Goal: Transaction & Acquisition: Download file/media

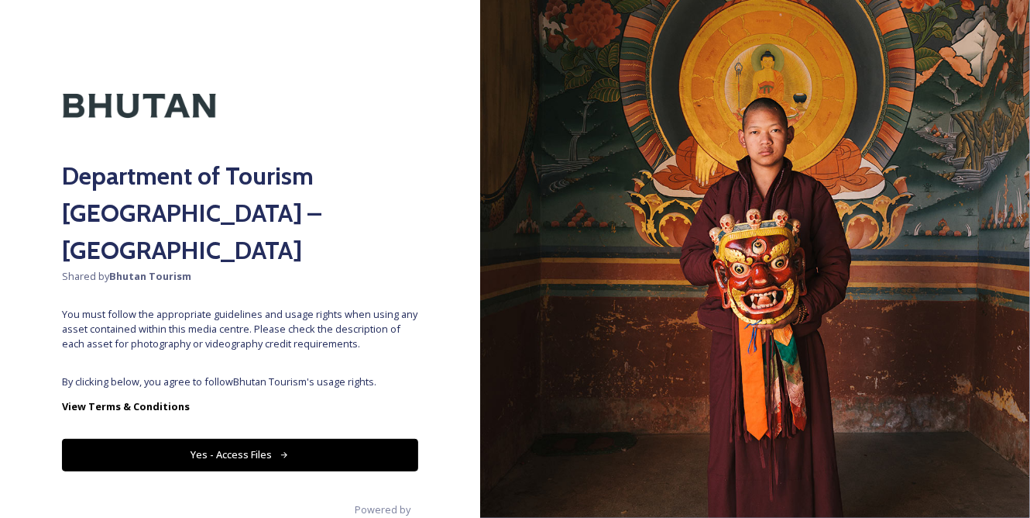
click at [356, 438] on button "Yes - Access Files" at bounding box center [240, 454] width 356 height 32
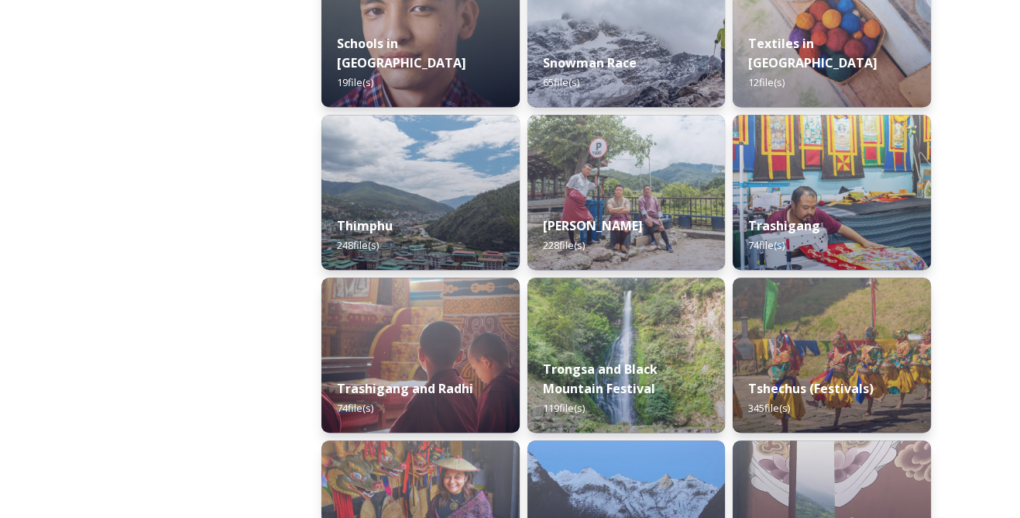
scroll to position [1901, 0]
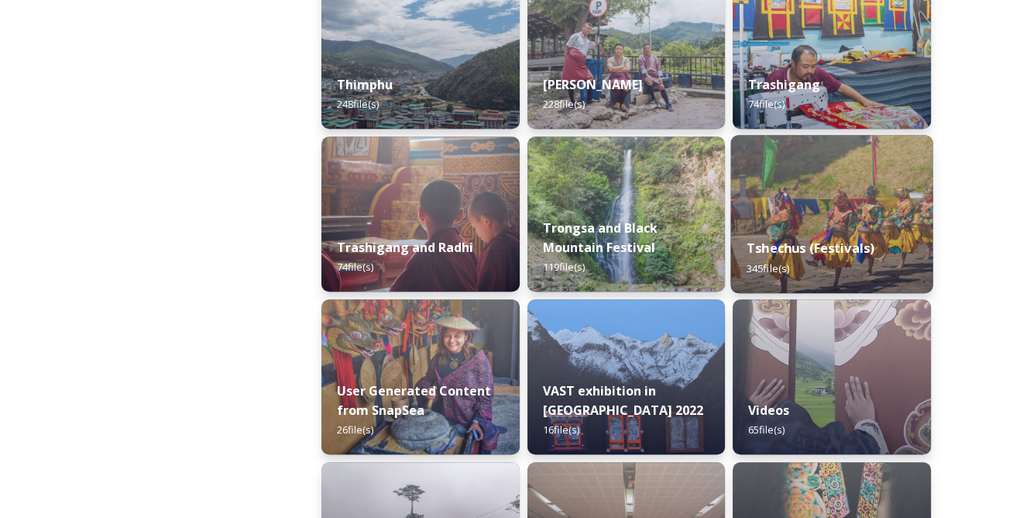
click at [762, 229] on div "Tshechus (Festivals) 345 file(s)" at bounding box center [832, 257] width 202 height 70
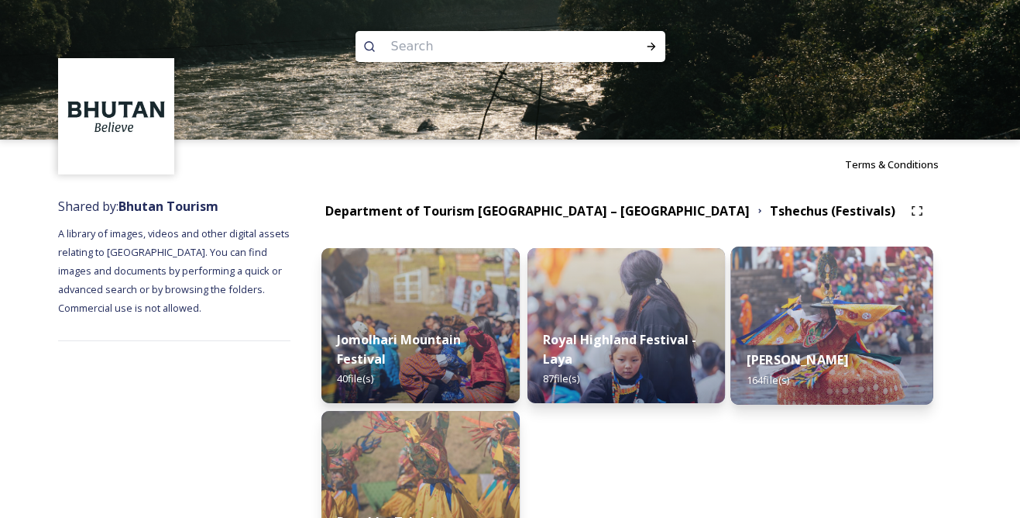
click at [794, 331] on img at bounding box center [832, 325] width 202 height 158
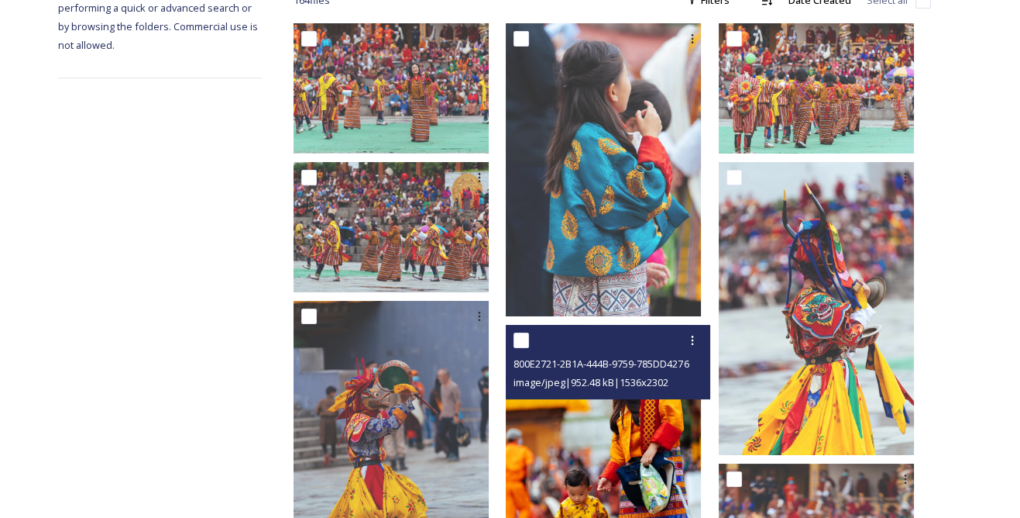
scroll to position [352, 0]
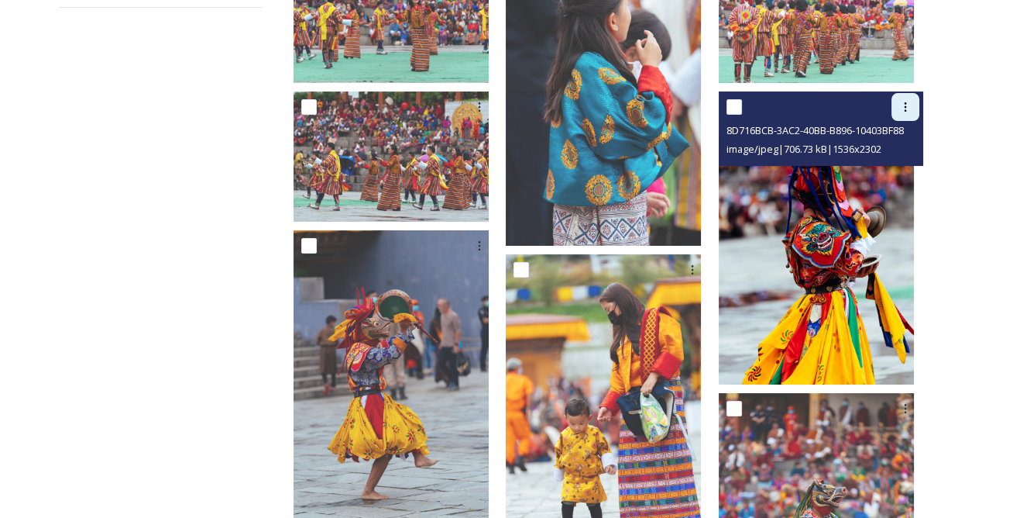
click at [901, 101] on icon at bounding box center [905, 107] width 12 height 12
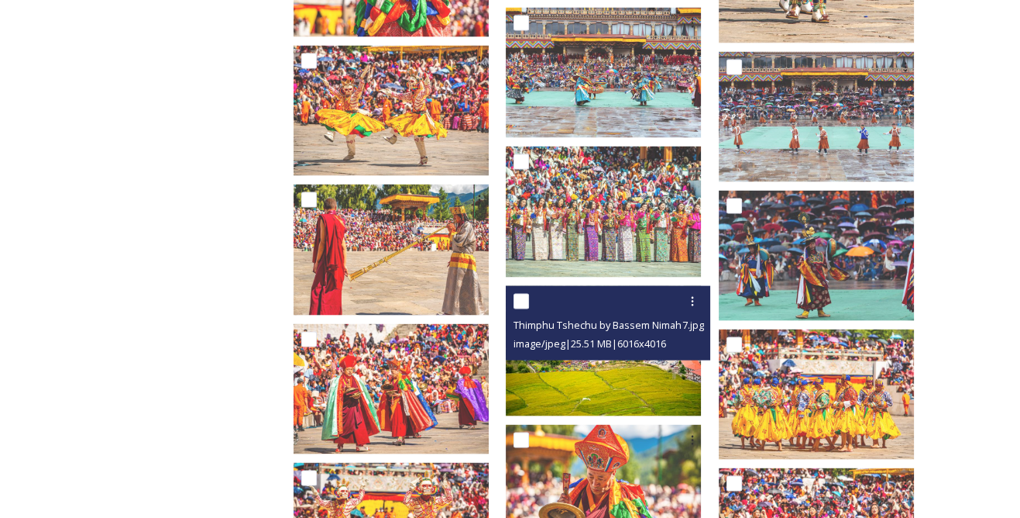
scroll to position [5071, 0]
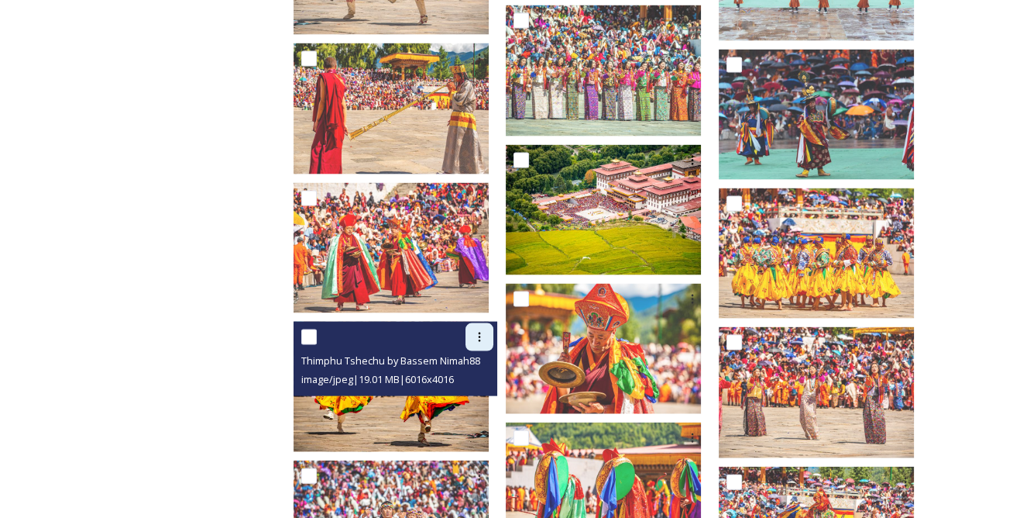
click at [486, 331] on icon at bounding box center [479, 337] width 12 height 12
click at [480, 394] on span "Download" at bounding box center [461, 401] width 47 height 15
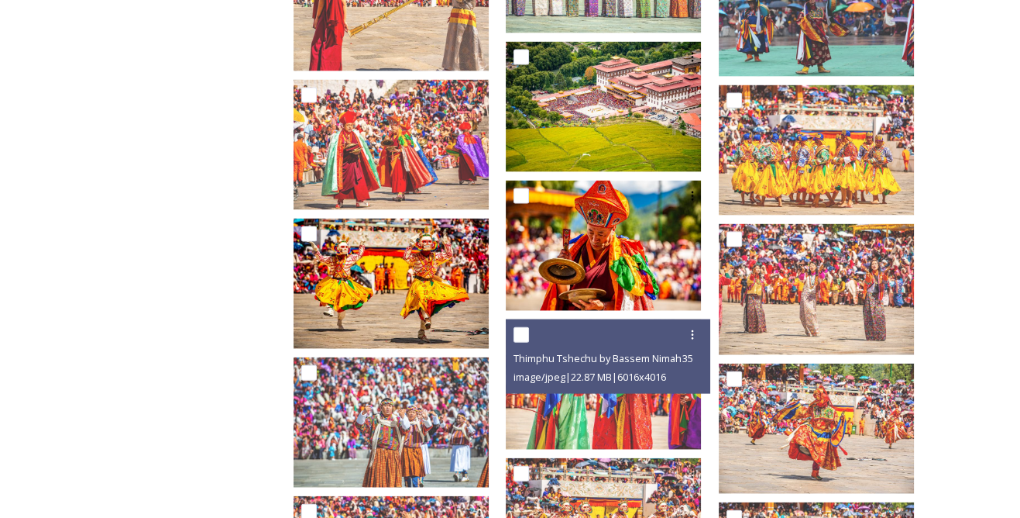
scroll to position [5282, 0]
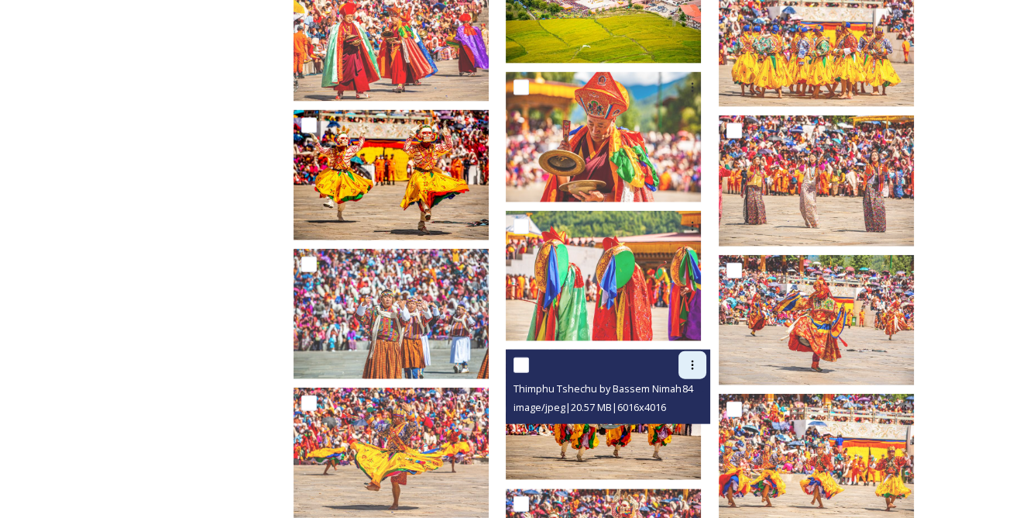
click at [707, 351] on div at bounding box center [693, 365] width 28 height 28
click at [690, 421] on span "Download" at bounding box center [674, 428] width 47 height 15
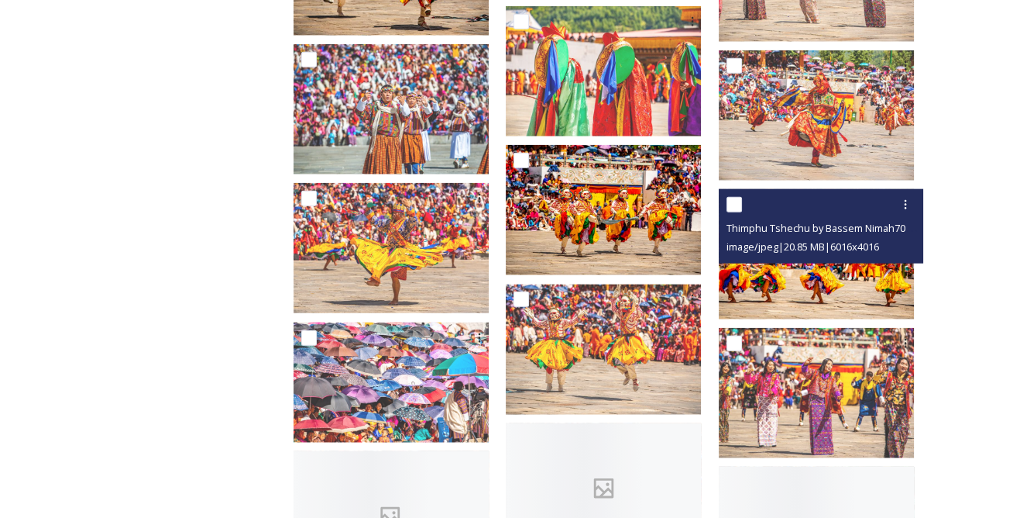
scroll to position [5493, 0]
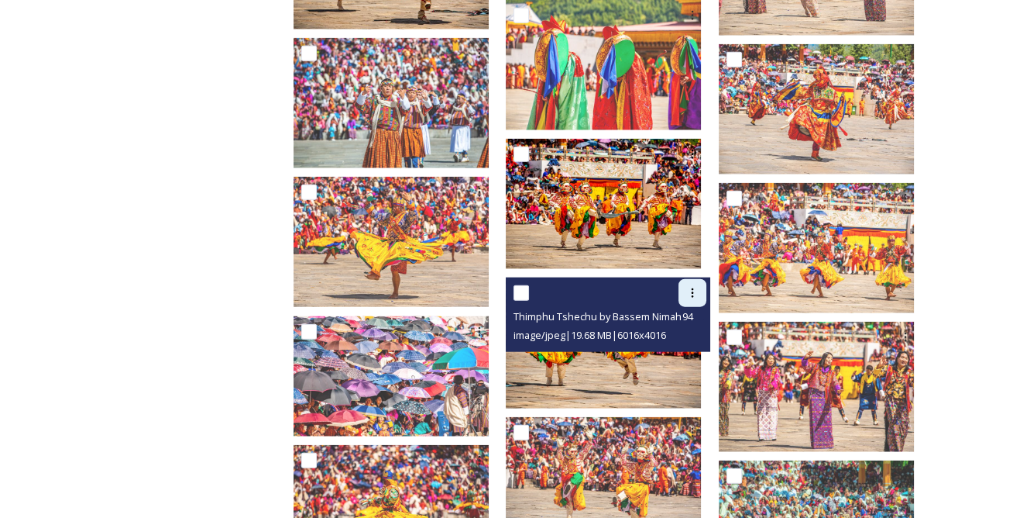
click at [699, 287] on icon at bounding box center [692, 293] width 12 height 12
click at [693, 350] on span "Download" at bounding box center [674, 357] width 47 height 15
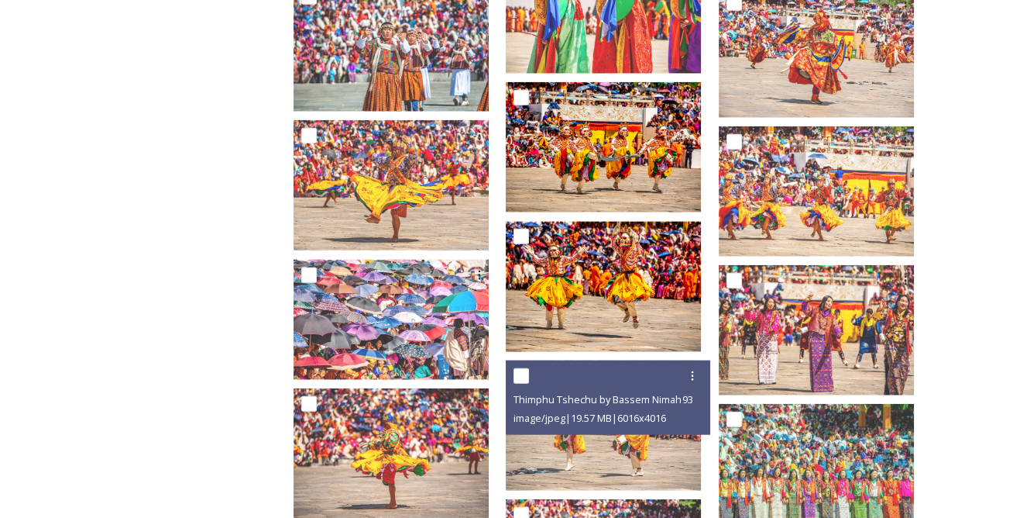
scroll to position [5634, 0]
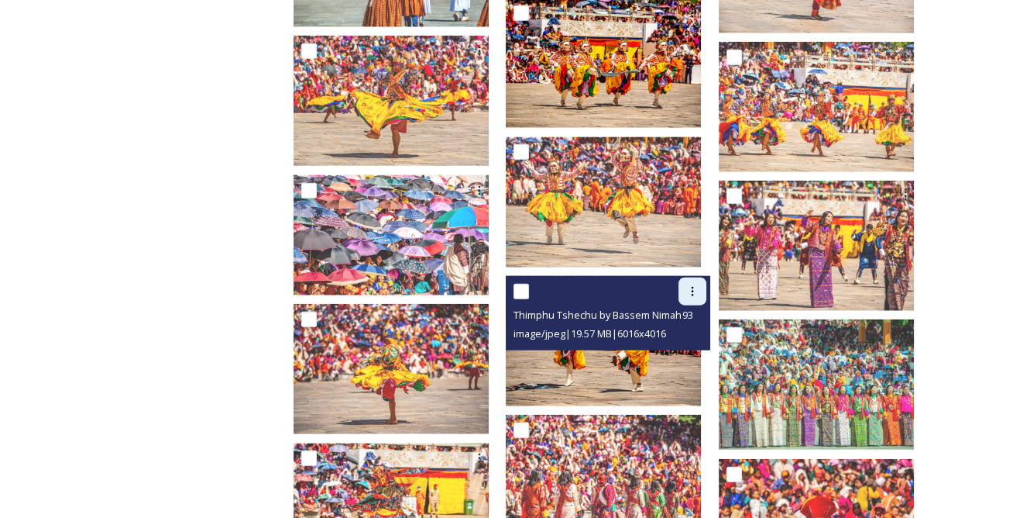
click at [703, 293] on div at bounding box center [693, 291] width 28 height 28
click at [687, 348] on span "Download" at bounding box center [674, 355] width 47 height 15
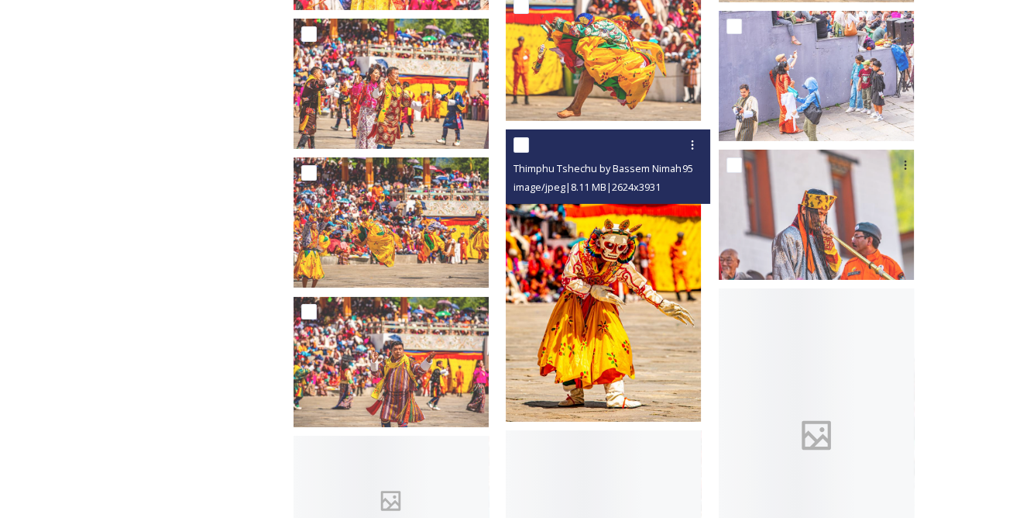
scroll to position [7817, 0]
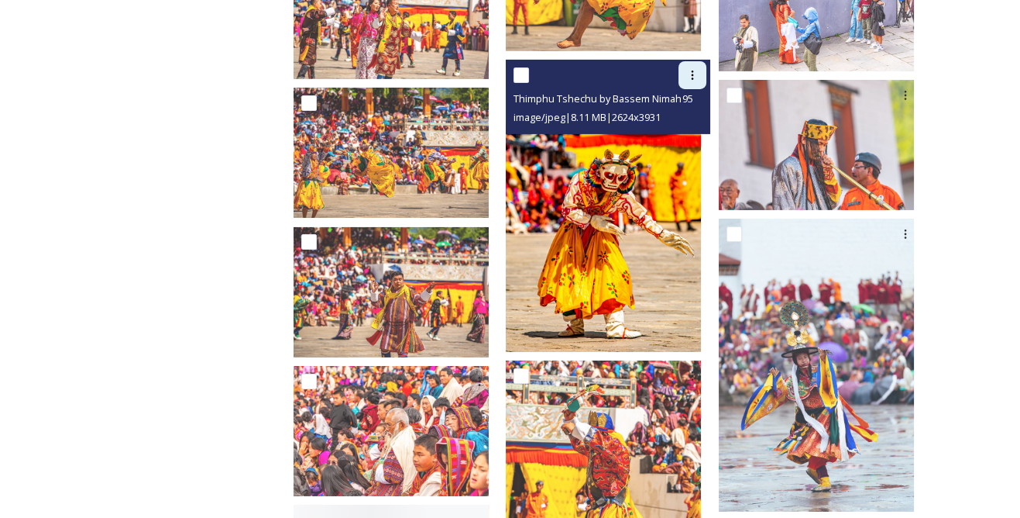
click at [701, 61] on div at bounding box center [693, 75] width 28 height 28
click at [683, 133] on span "Download" at bounding box center [674, 139] width 47 height 15
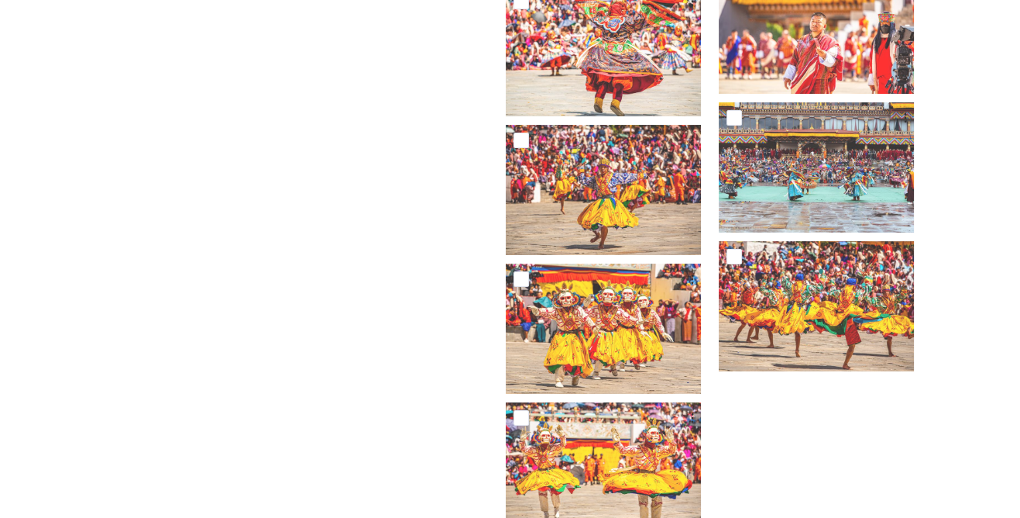
scroll to position [9226, 0]
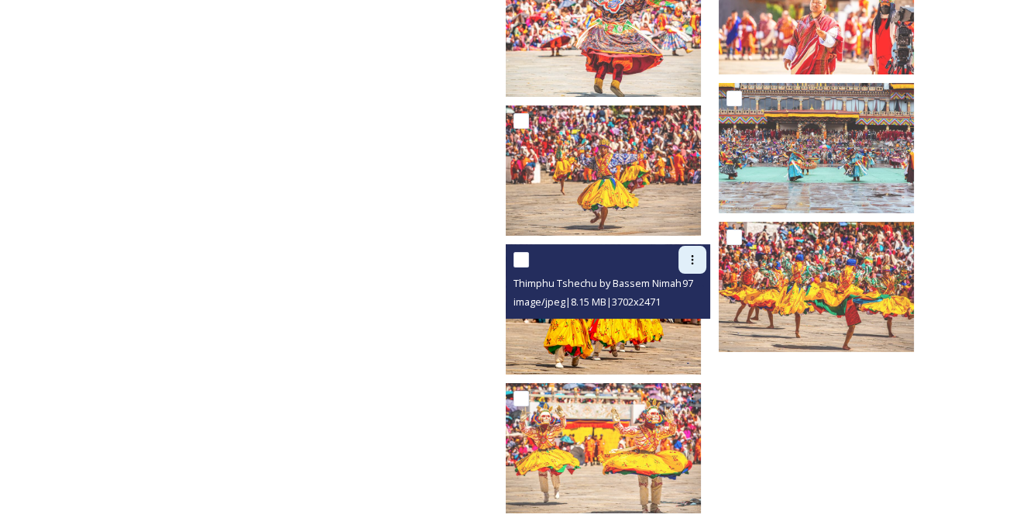
click at [699, 253] on icon at bounding box center [692, 259] width 12 height 12
click at [698, 316] on span "Download" at bounding box center [674, 323] width 47 height 15
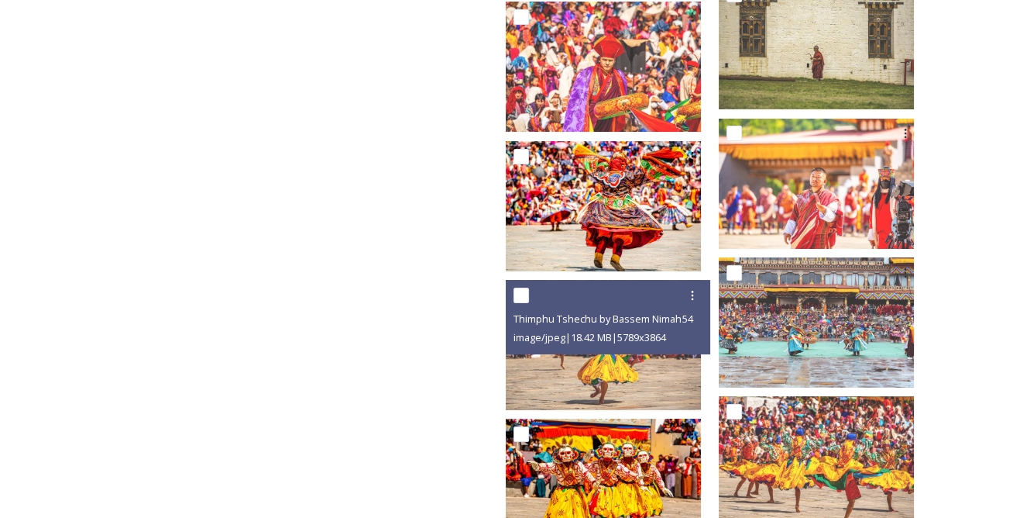
scroll to position [9172, 0]
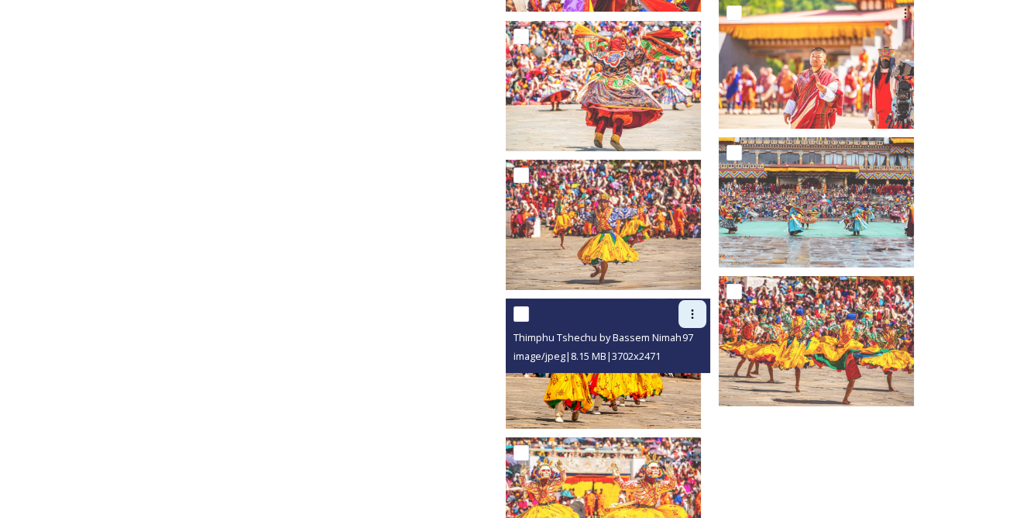
click at [699, 308] on icon at bounding box center [692, 314] width 12 height 12
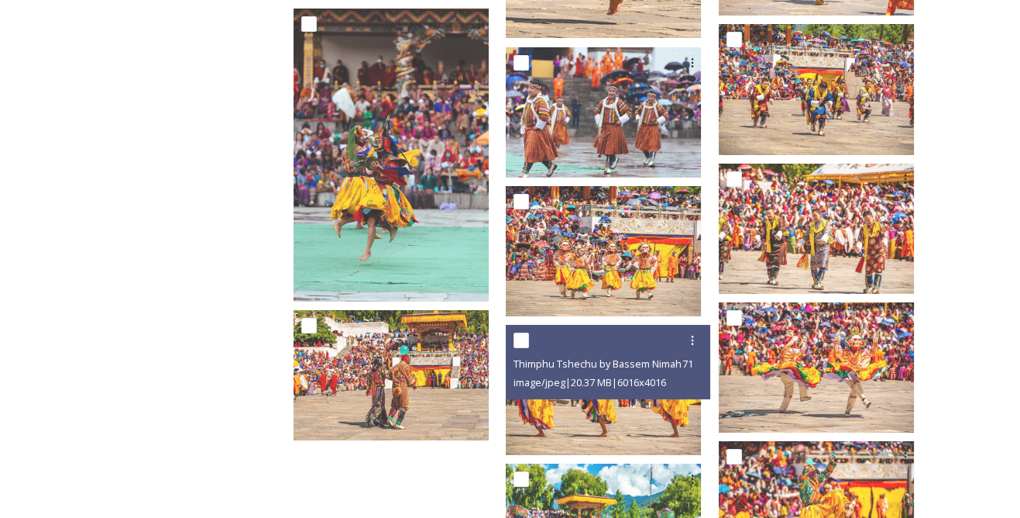
scroll to position [8397, 0]
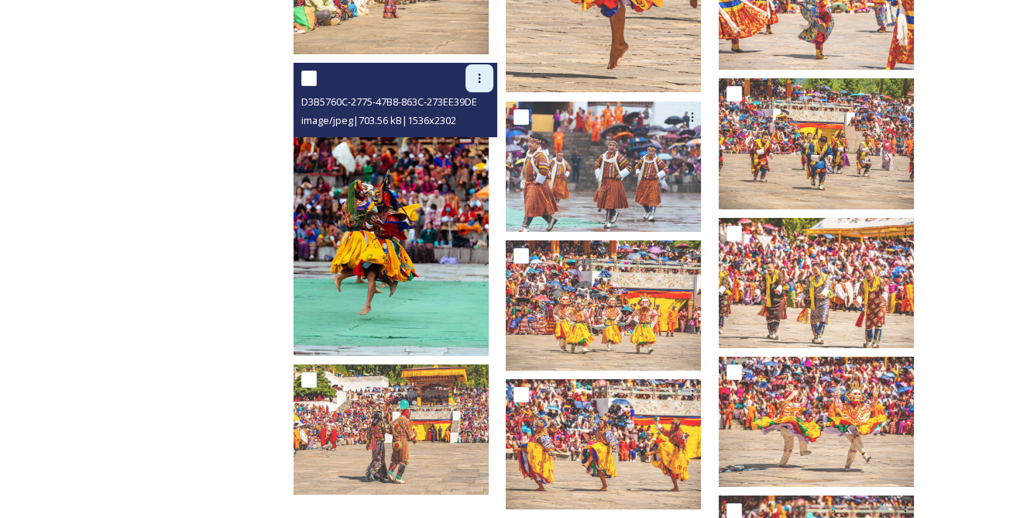
click at [486, 72] on icon at bounding box center [479, 78] width 12 height 12
click at [485, 135] on span "Download" at bounding box center [461, 142] width 47 height 15
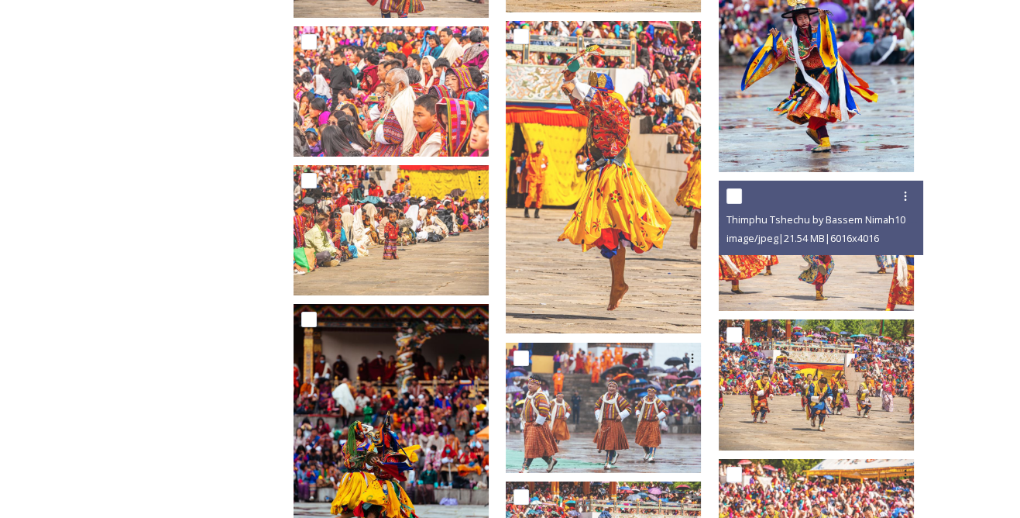
scroll to position [8115, 0]
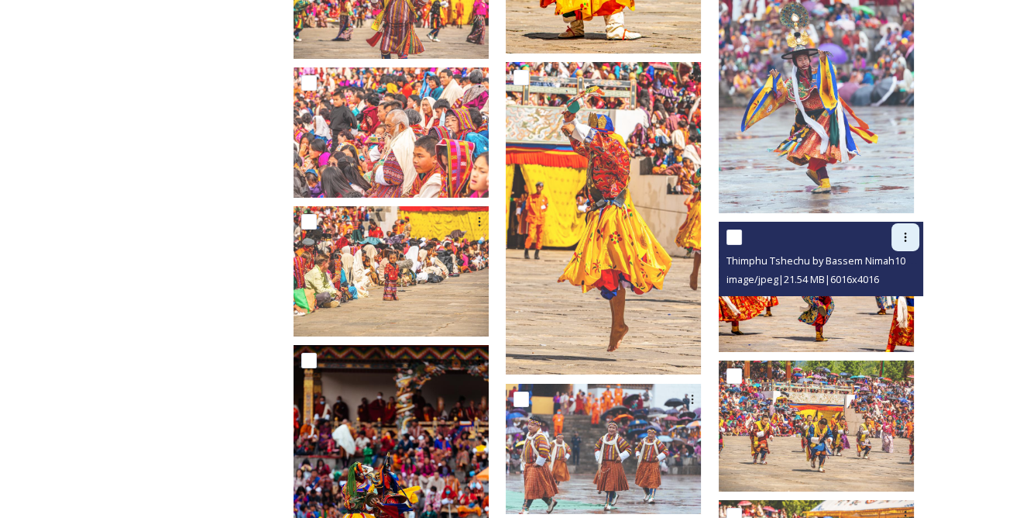
click at [902, 231] on icon at bounding box center [905, 237] width 12 height 12
click at [884, 294] on span "Download" at bounding box center [887, 301] width 47 height 15
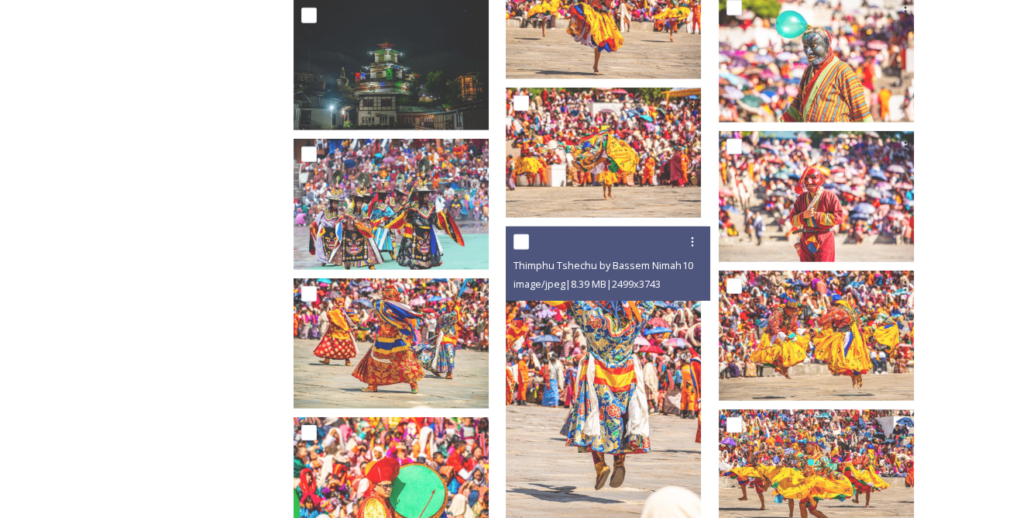
scroll to position [7200, 0]
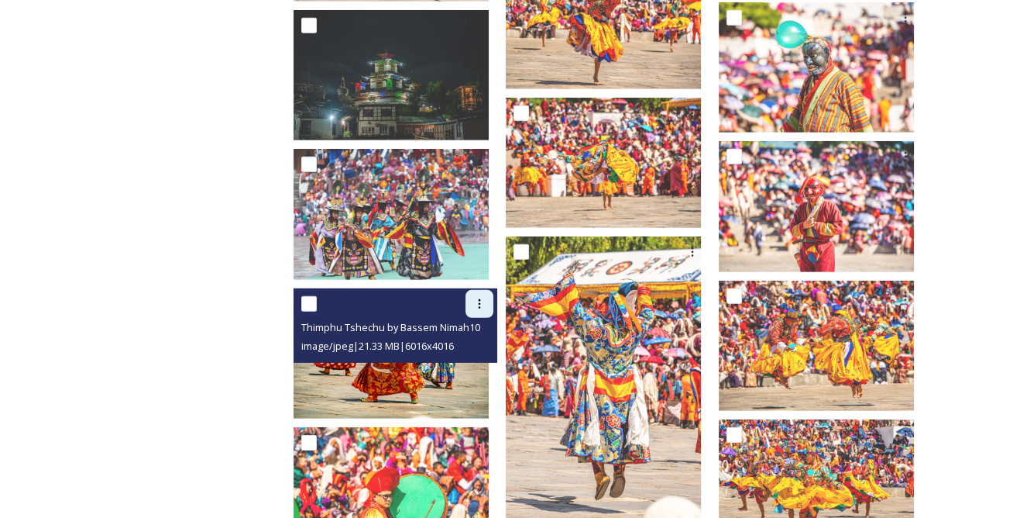
click at [493, 290] on div at bounding box center [480, 304] width 28 height 28
click at [483, 360] on span "Download" at bounding box center [461, 367] width 47 height 15
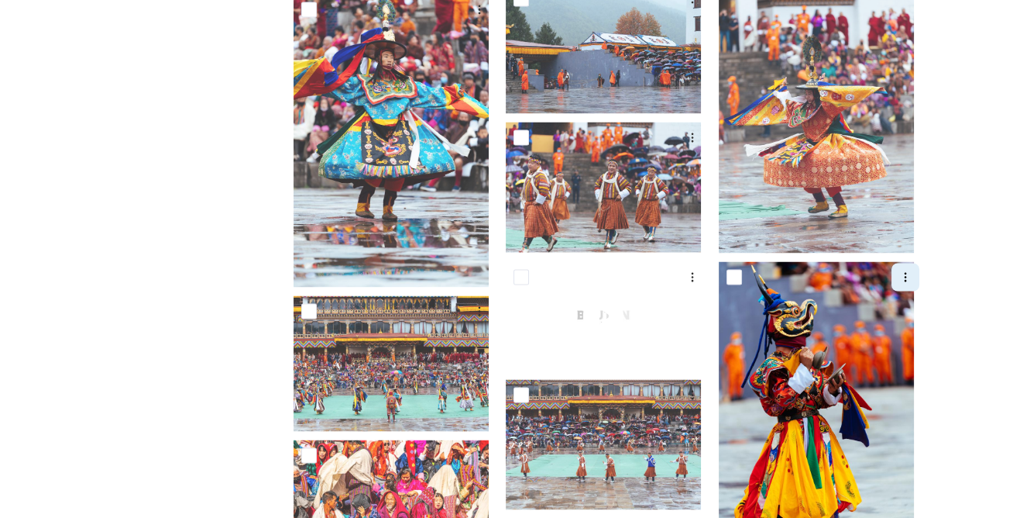
scroll to position [3960, 0]
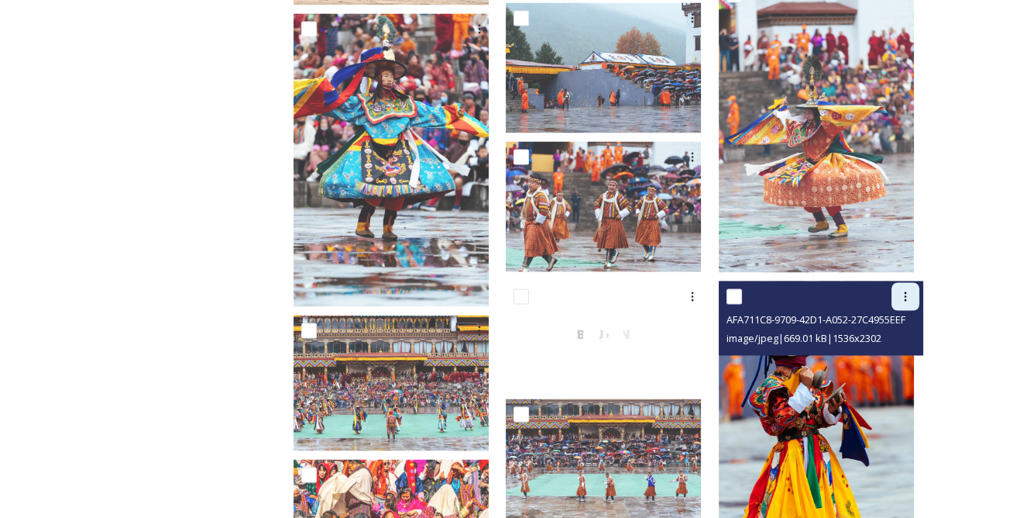
click at [904, 282] on div at bounding box center [906, 296] width 28 height 28
click at [896, 352] on span "Download" at bounding box center [887, 359] width 47 height 15
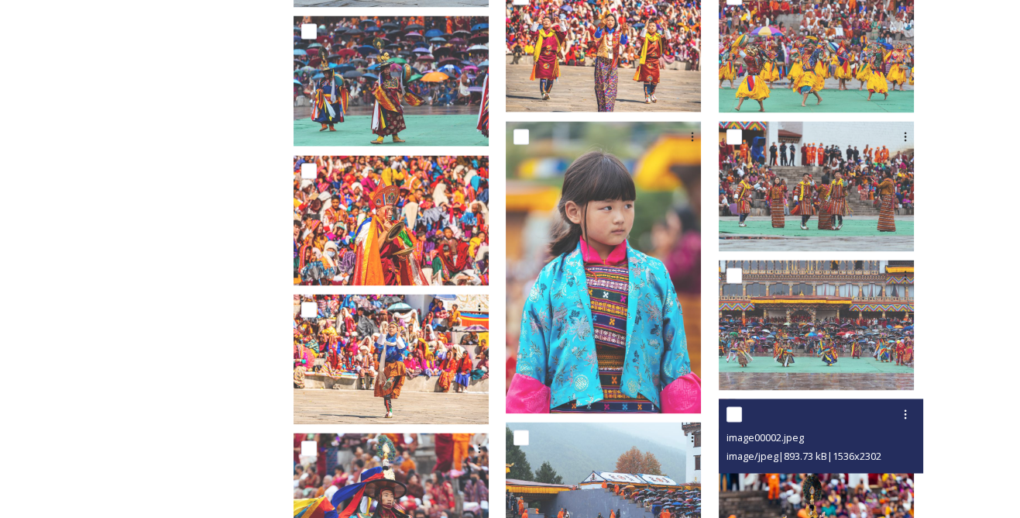
scroll to position [3537, 0]
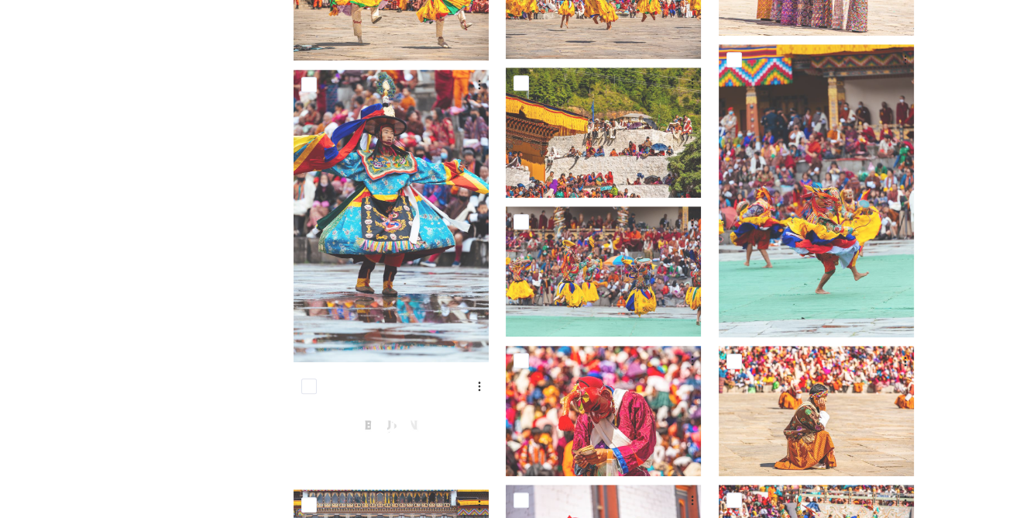
scroll to position [2622, 0]
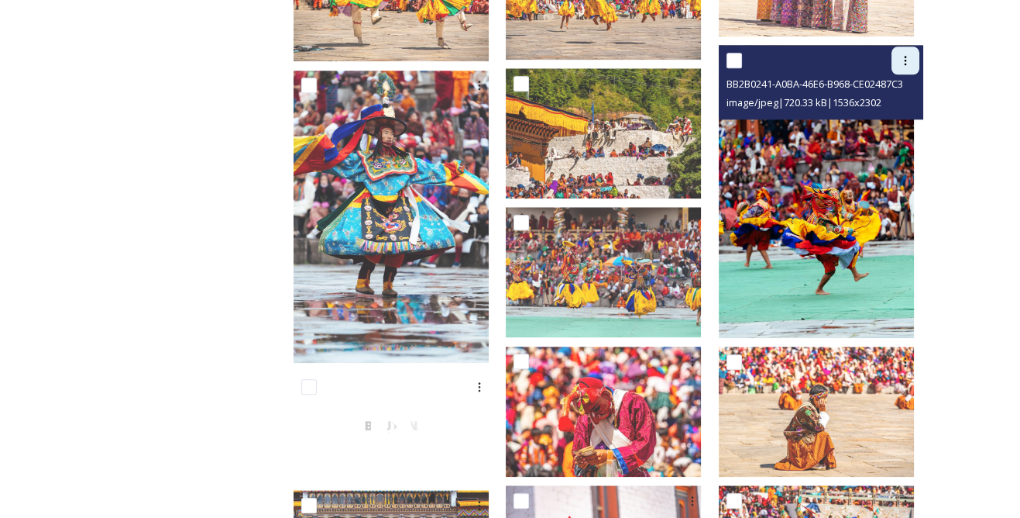
click at [909, 55] on div at bounding box center [906, 60] width 28 height 28
click at [893, 117] on span "Download" at bounding box center [887, 124] width 47 height 15
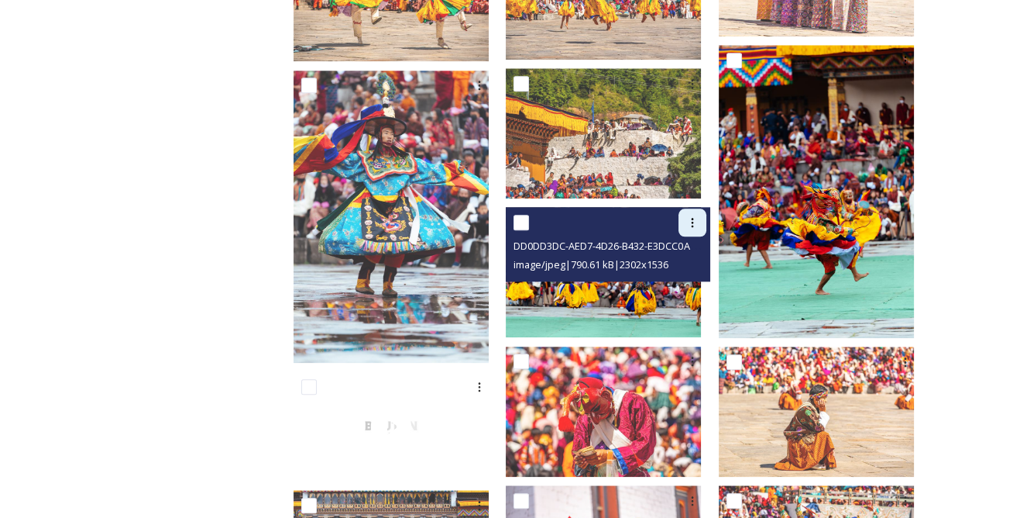
click at [698, 216] on icon at bounding box center [692, 222] width 12 height 12
click at [689, 280] on span "Download" at bounding box center [674, 287] width 47 height 15
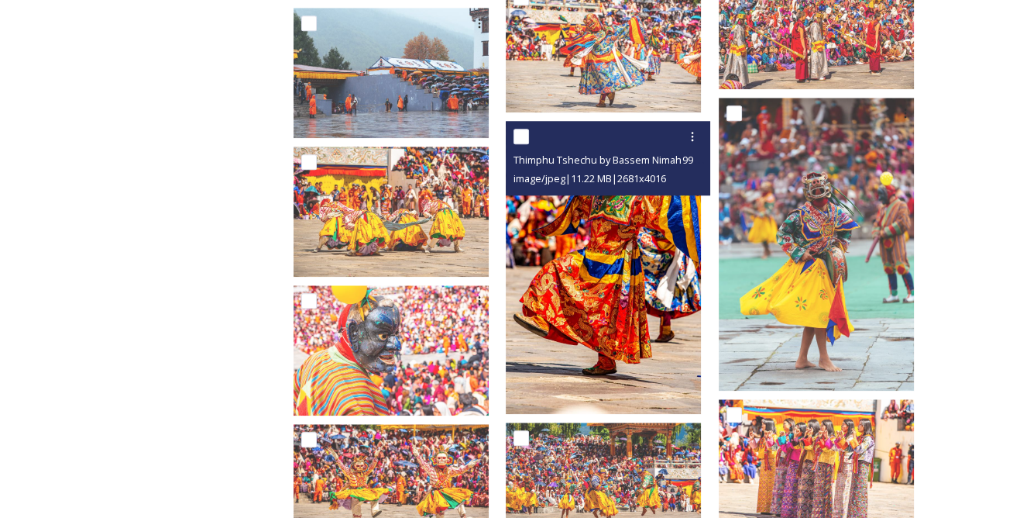
scroll to position [2058, 0]
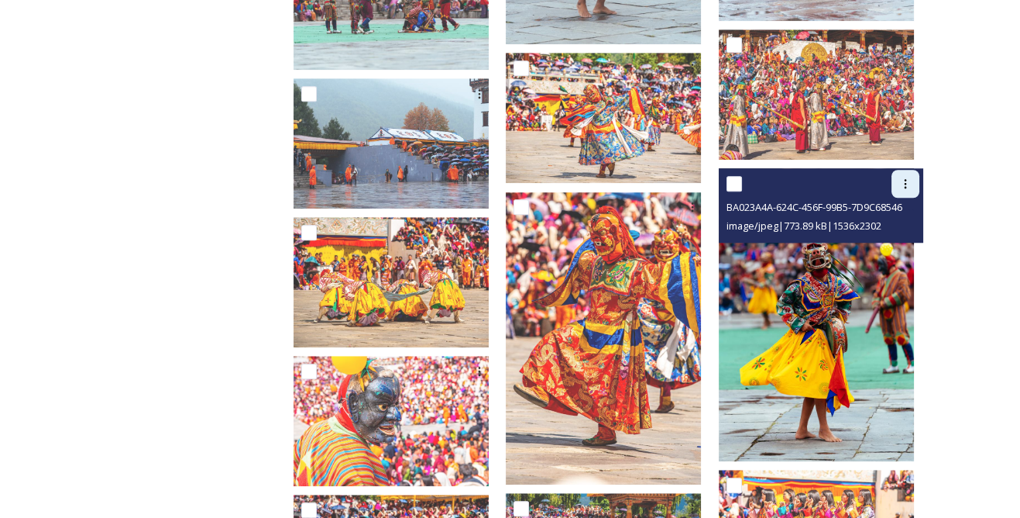
click at [909, 180] on div at bounding box center [906, 184] width 28 height 28
click at [889, 240] on span "Download" at bounding box center [887, 247] width 47 height 15
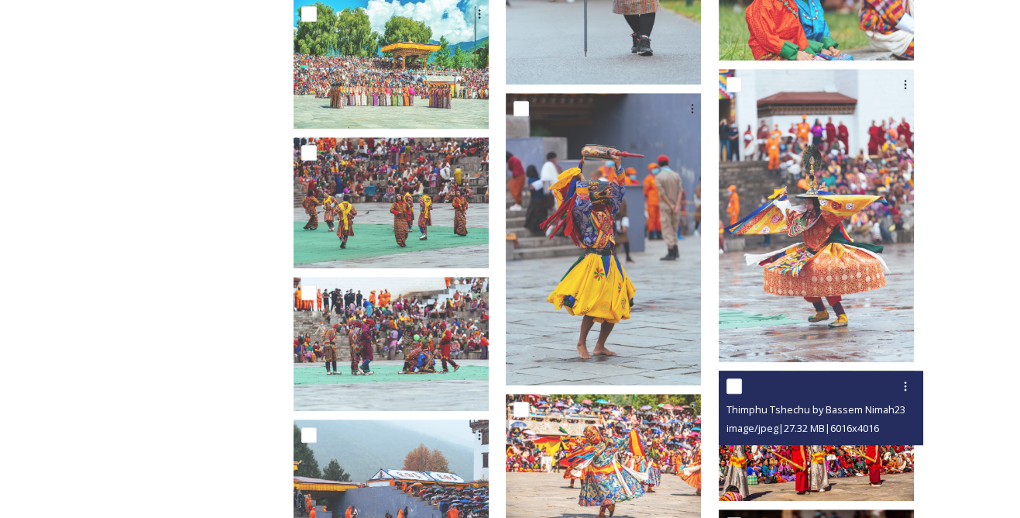
scroll to position [1707, 0]
